Goal: Check status: Check status

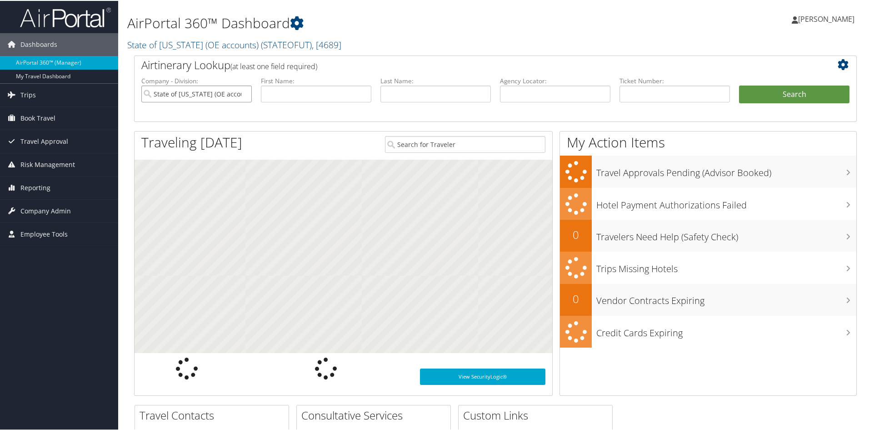
click at [246, 94] on input "State of [US_STATE] (OE accounts)" at bounding box center [196, 93] width 110 height 17
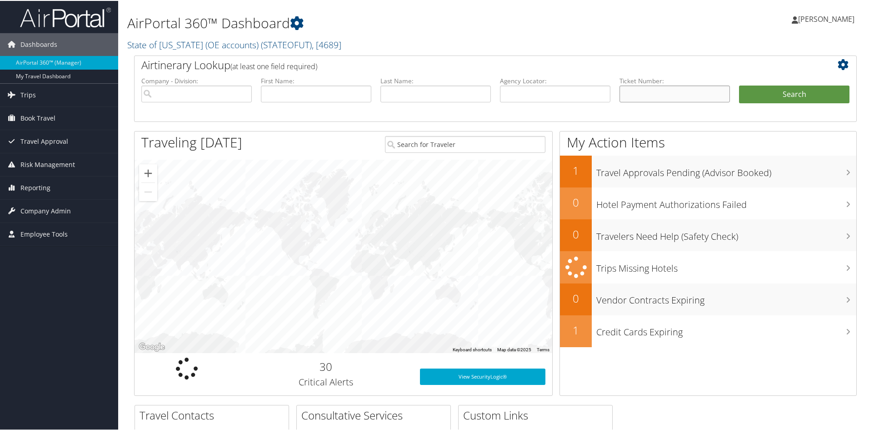
paste input "8900897852218"
type input "8900897852218"
click at [778, 92] on button "Search" at bounding box center [794, 94] width 110 height 18
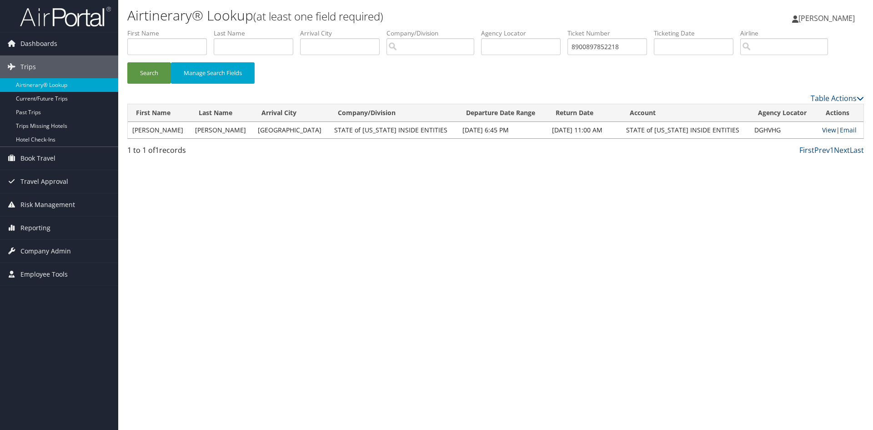
click at [822, 130] on link "View" at bounding box center [829, 129] width 14 height 9
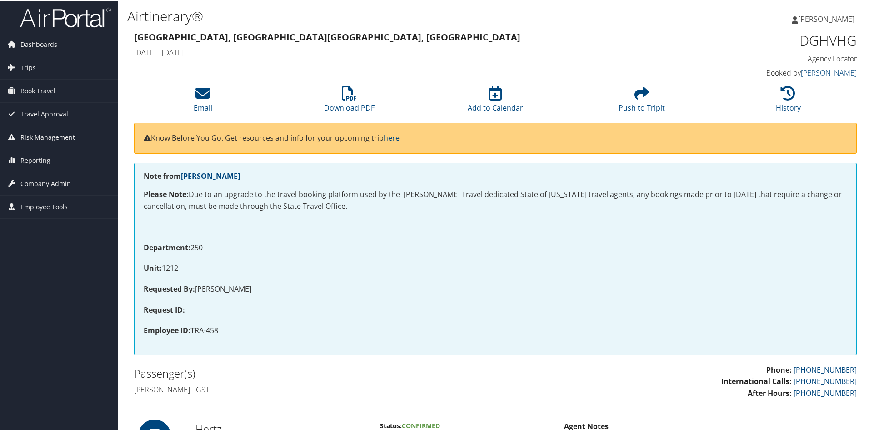
click at [232, 286] on p "Requested By: JOHN SCHULTHEIS" at bounding box center [496, 288] width 704 height 12
drag, startPoint x: 232, startPoint y: 286, endPoint x: 238, endPoint y: 286, distance: 6.0
click at [238, 286] on p "Requested By: JOHN SCHULTHEIS" at bounding box center [496, 288] width 704 height 12
copy p "SCHULTHEIS"
